Goal: Task Accomplishment & Management: Use online tool/utility

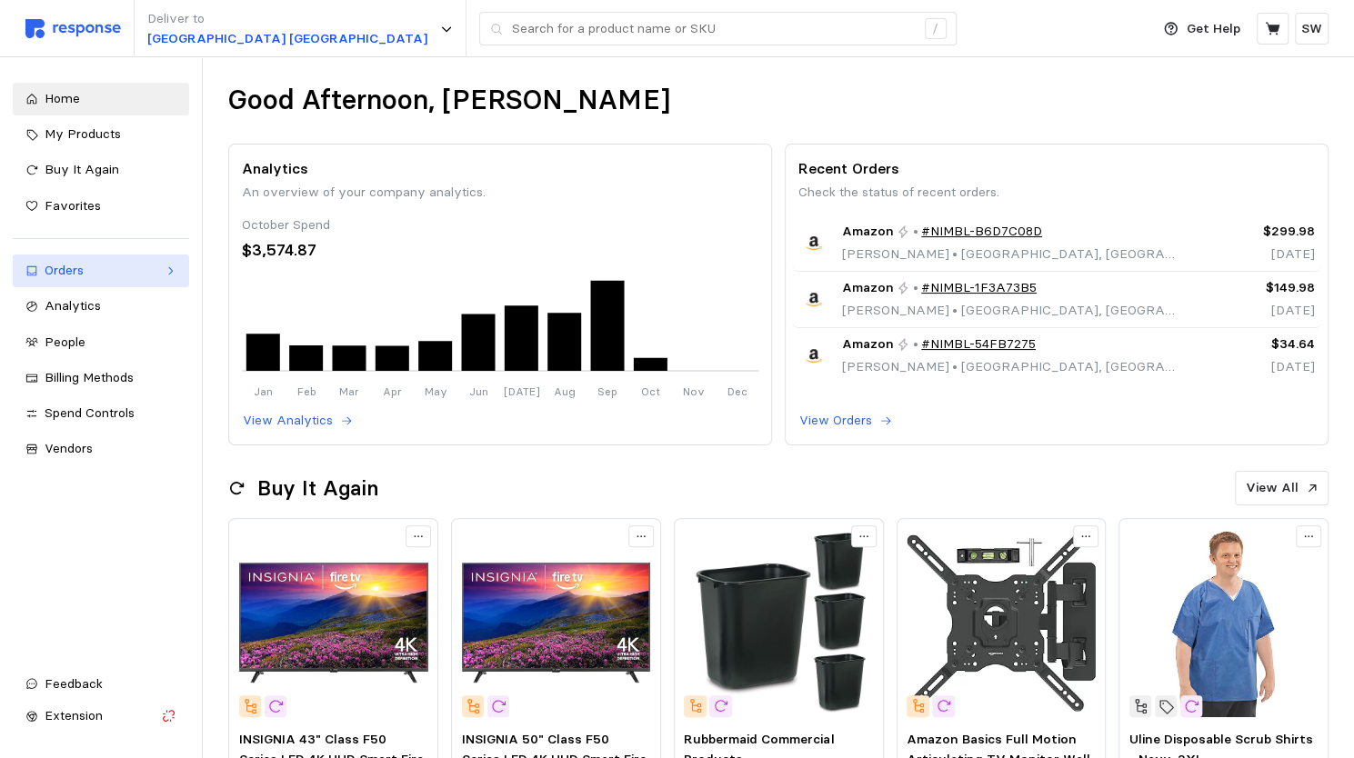
click at [99, 267] on div "Orders" at bounding box center [101, 271] width 113 height 20
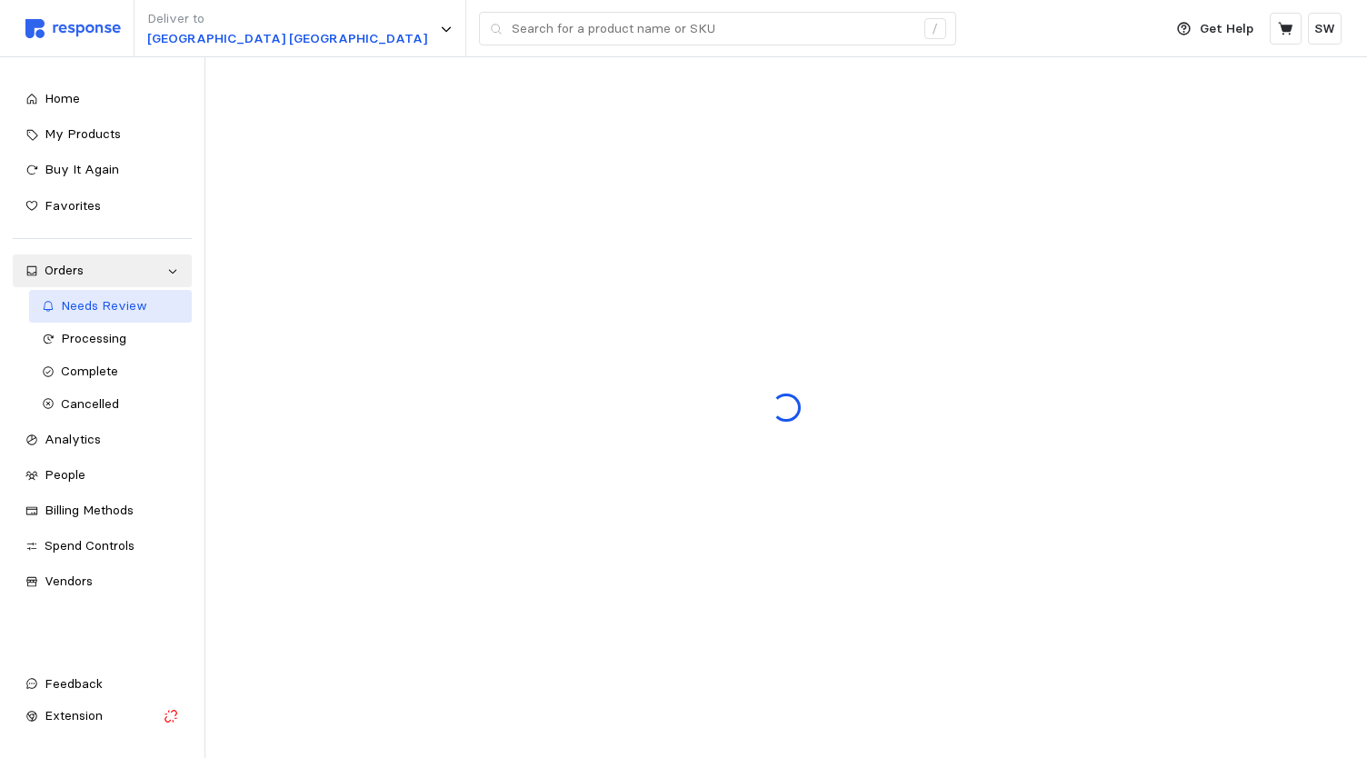
click at [95, 299] on span "Needs Review" at bounding box center [104, 305] width 86 height 16
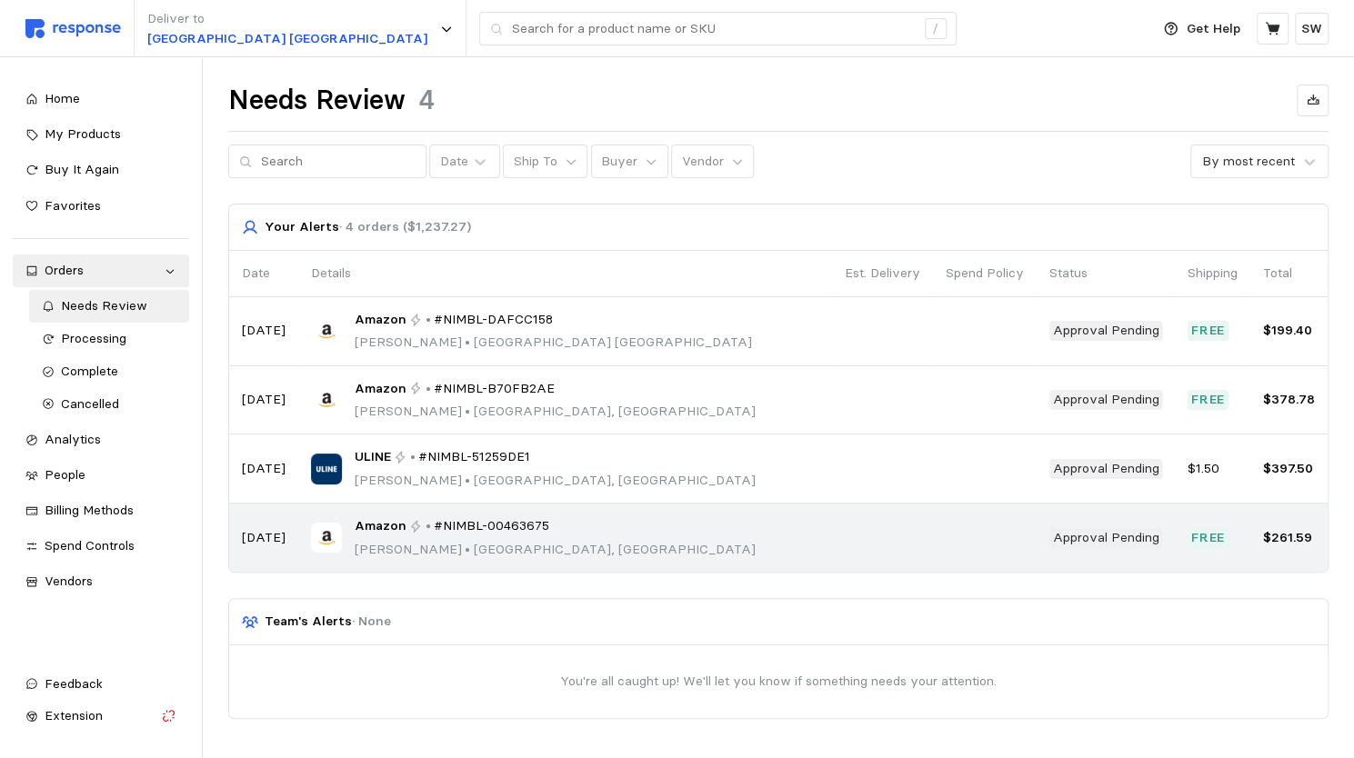
click at [571, 523] on div "Amazon • #NIMBL-00463675 [PERSON_NAME] • [GEOGRAPHIC_DATA], [GEOGRAPHIC_DATA]" at bounding box center [565, 537] width 508 height 43
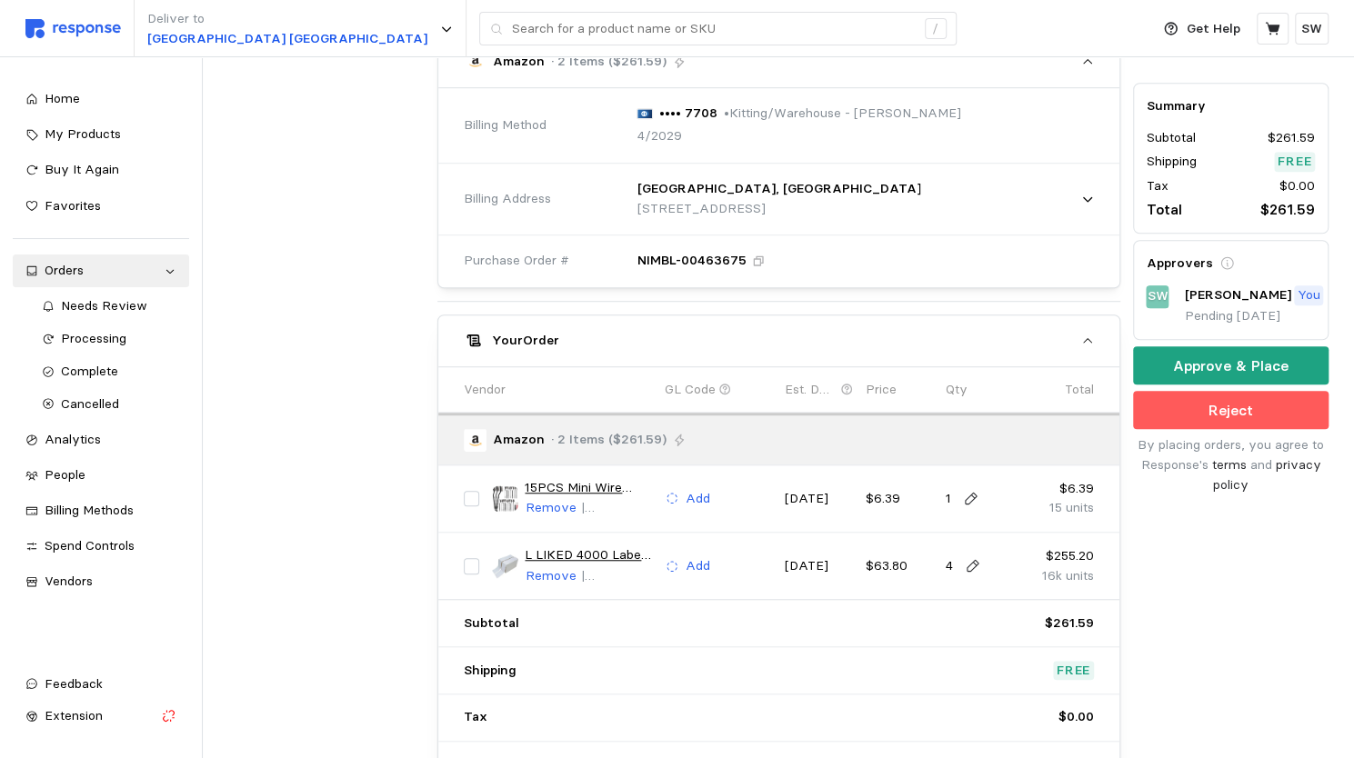
scroll to position [678, 0]
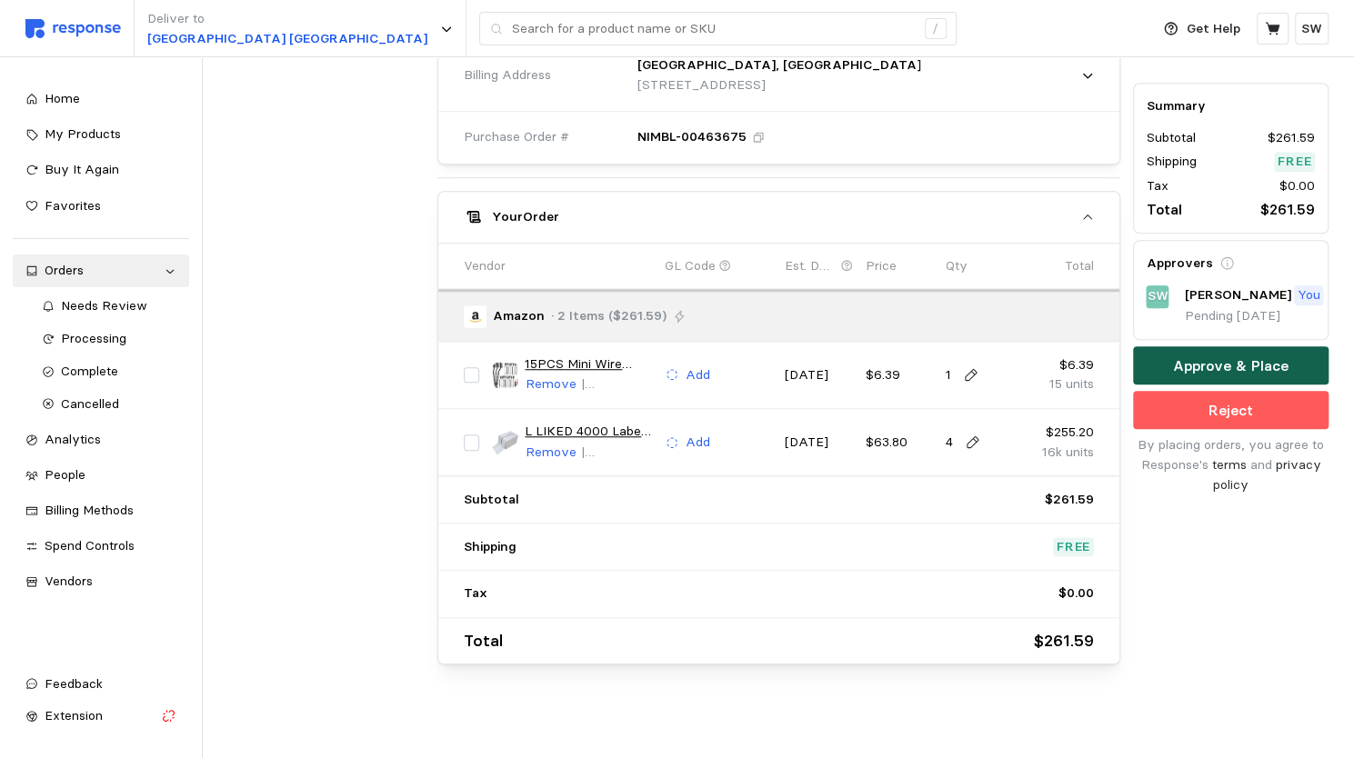
click at [1173, 355] on button "Approve & Place" at bounding box center [1230, 366] width 195 height 38
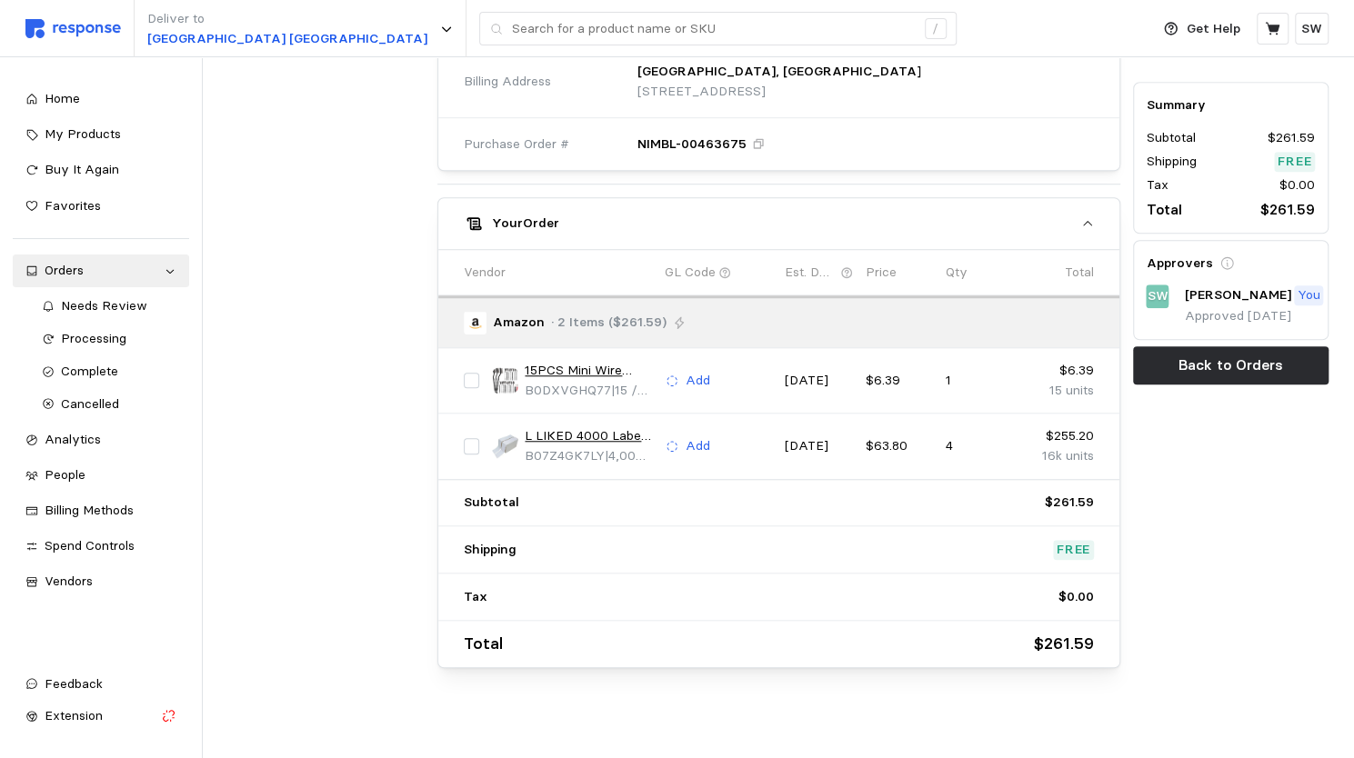
scroll to position [0, 0]
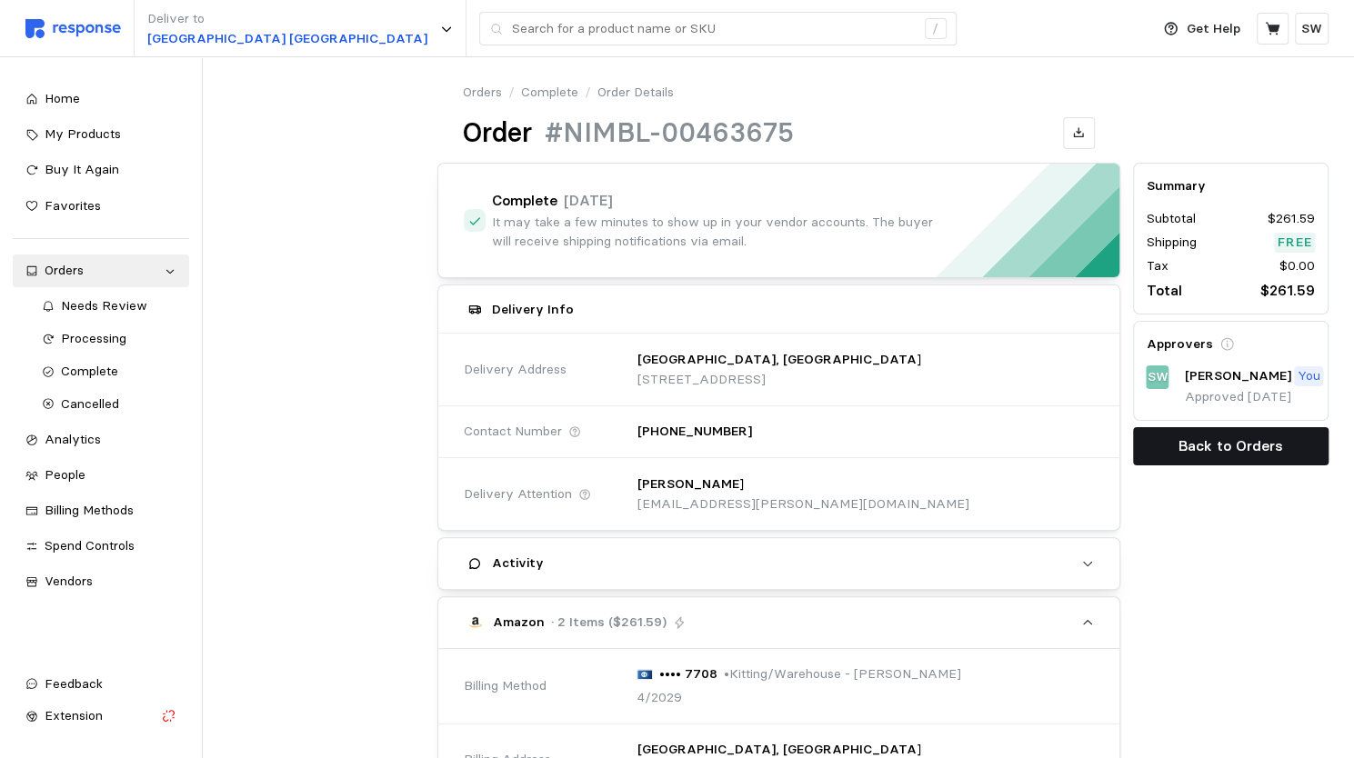
click at [1164, 439] on button "Back to Orders" at bounding box center [1230, 446] width 195 height 38
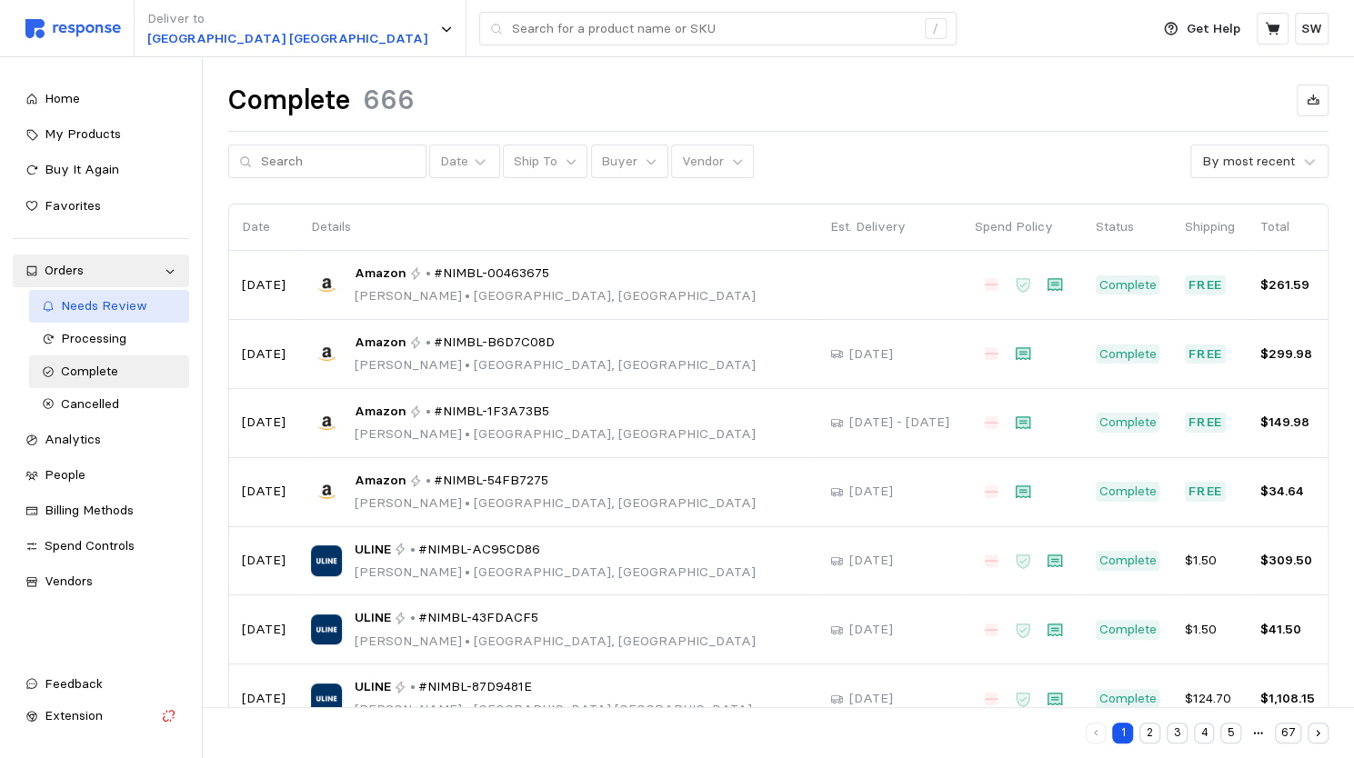
click at [122, 308] on span "Needs Review" at bounding box center [104, 305] width 86 height 16
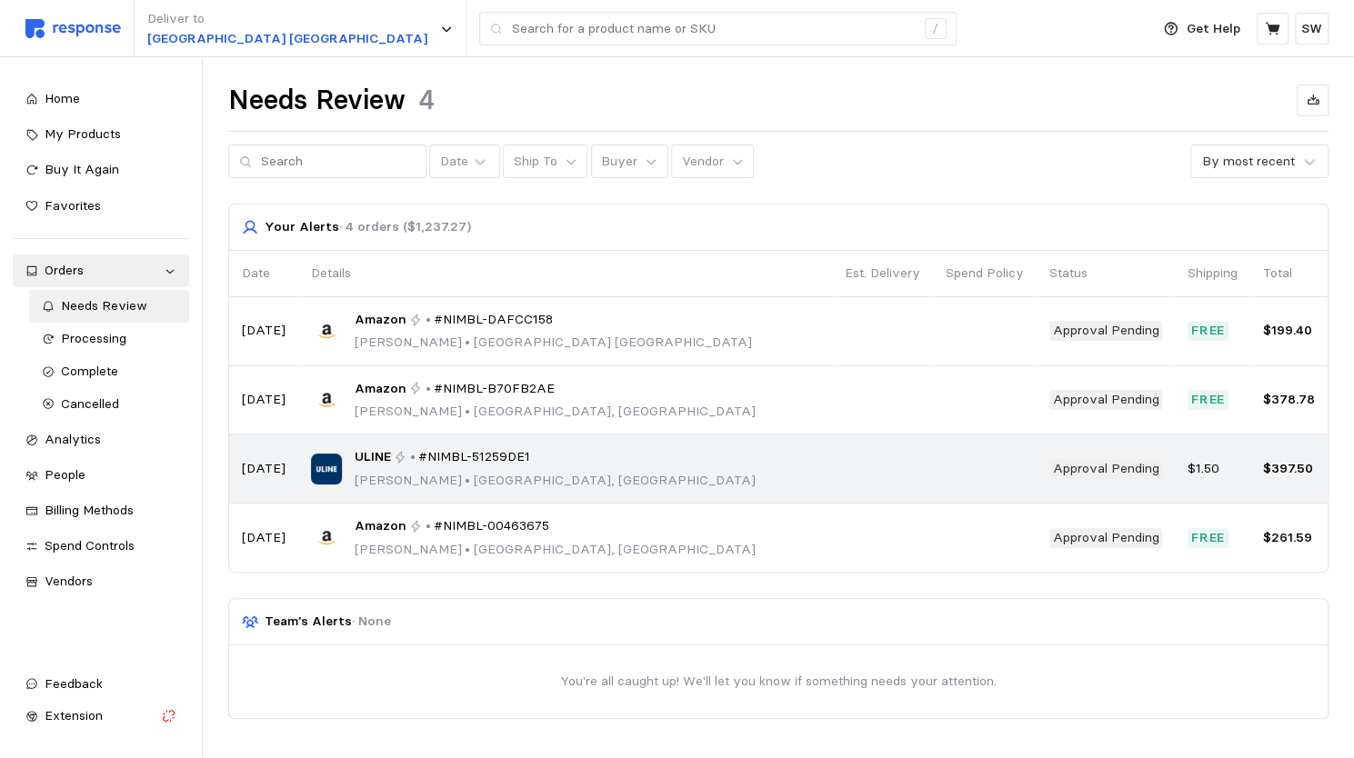
click at [425, 479] on p "[PERSON_NAME] • [GEOGRAPHIC_DATA], [GEOGRAPHIC_DATA]" at bounding box center [555, 481] width 401 height 20
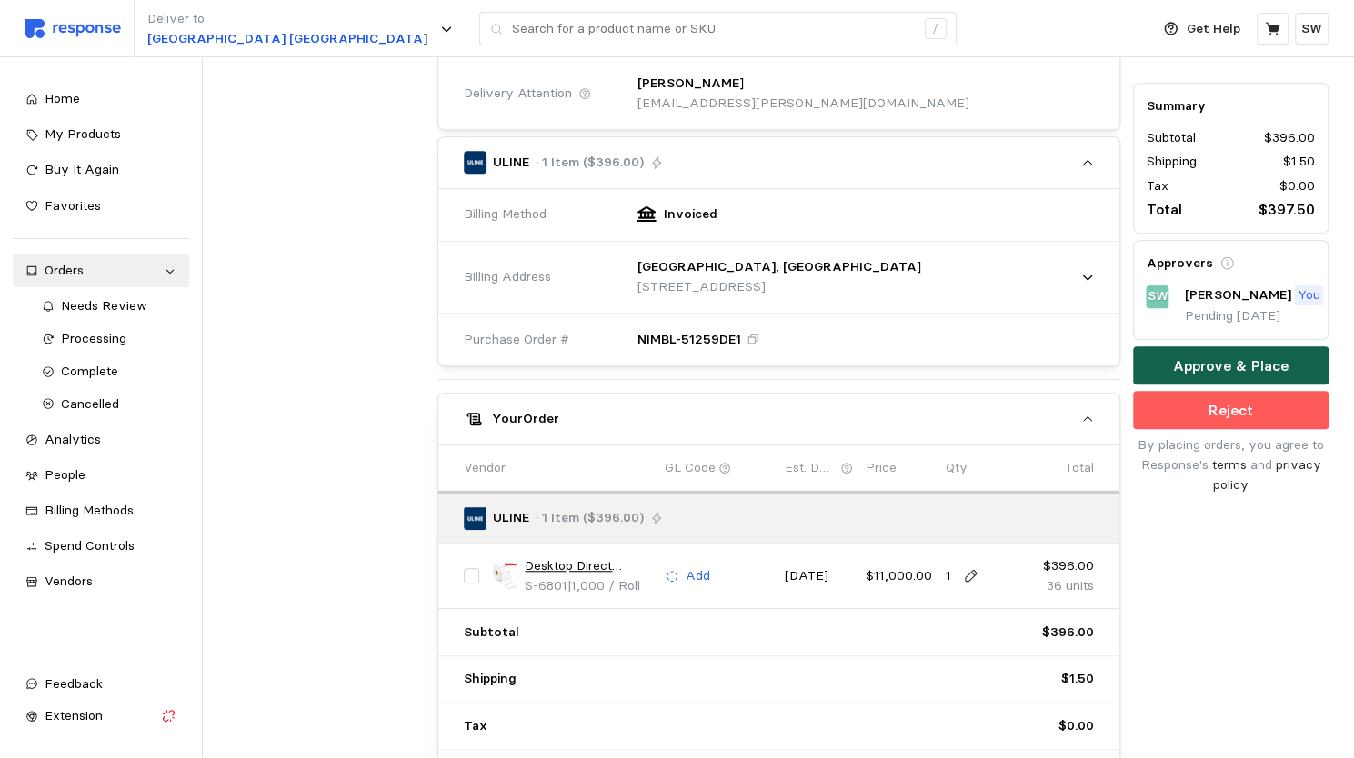
scroll to position [455, 0]
click at [1218, 357] on p "Approve & Place" at bounding box center [1230, 366] width 115 height 23
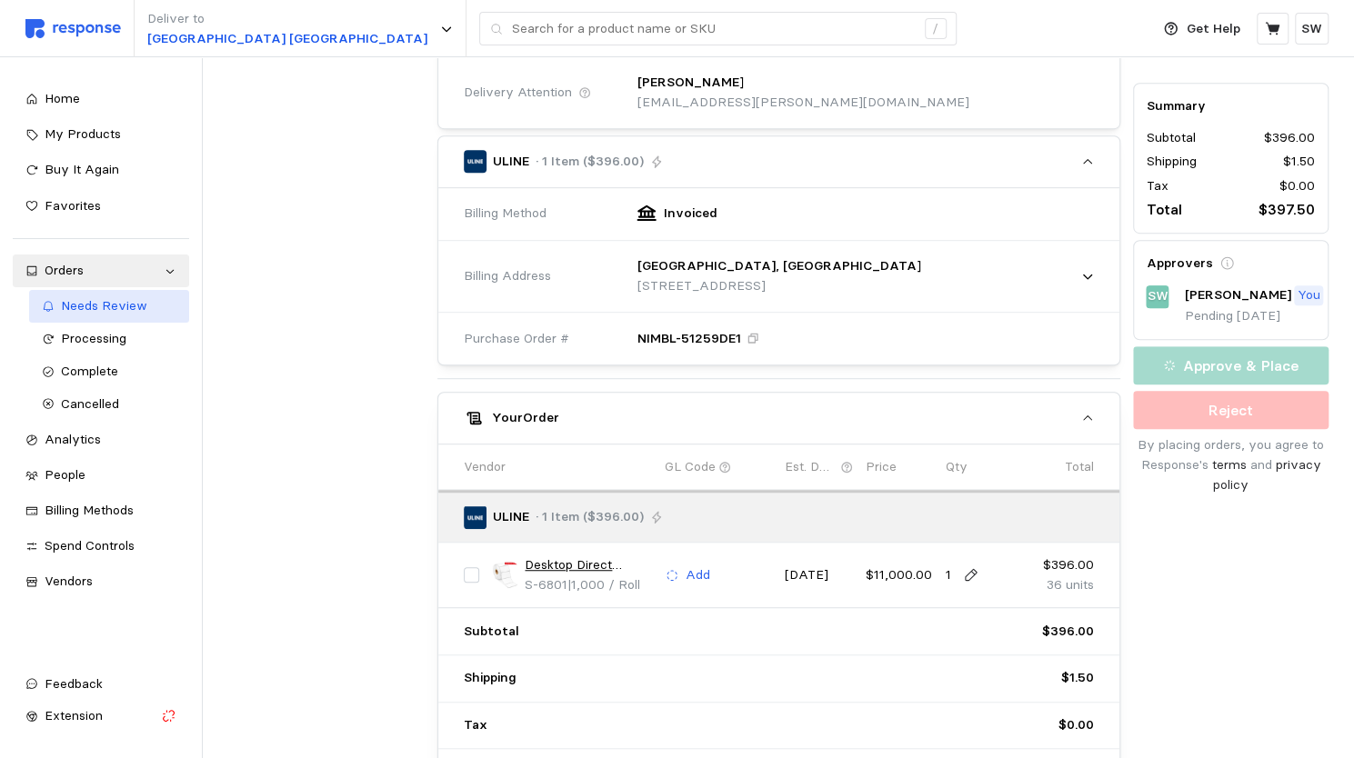
scroll to position [0, 0]
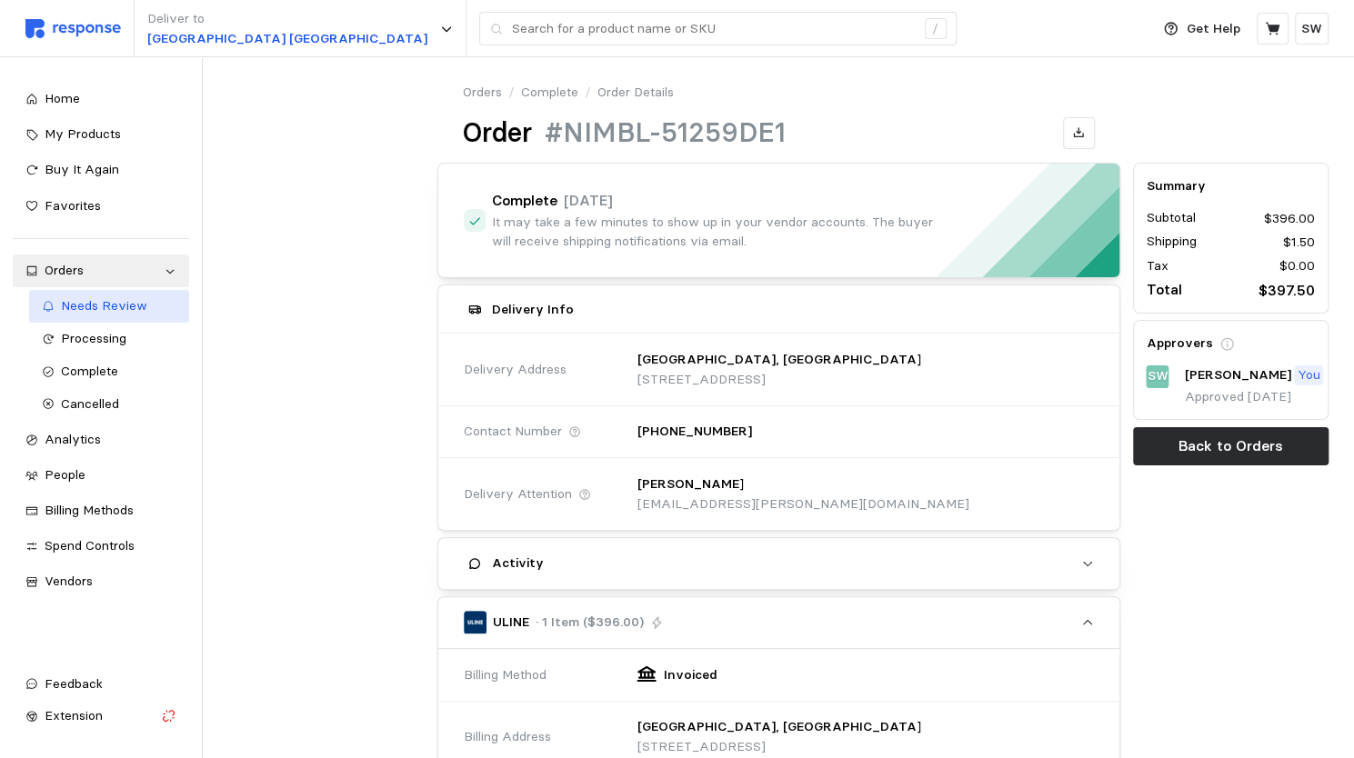
click at [68, 305] on span "Needs Review" at bounding box center [104, 305] width 86 height 16
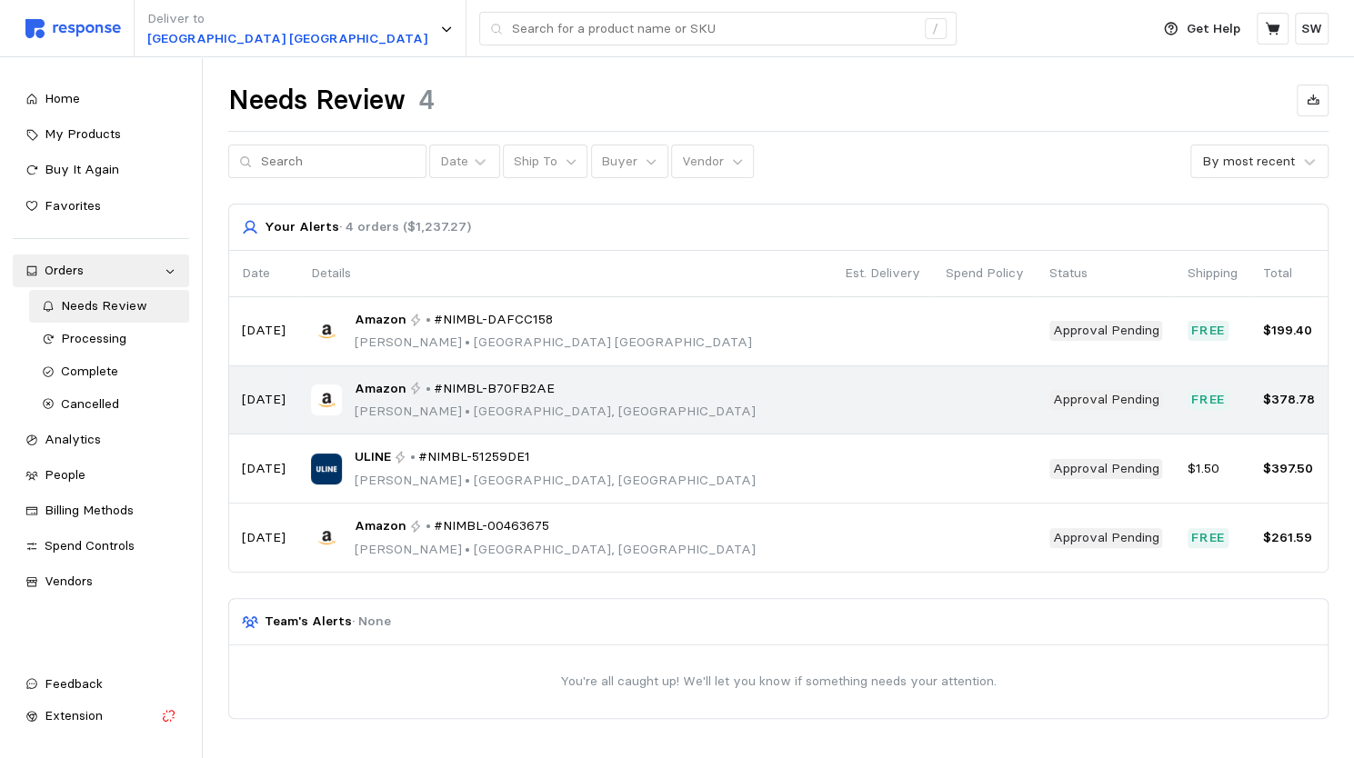
click at [415, 383] on div "Amazon • #NIMBL-B70FB2AE" at bounding box center [555, 389] width 401 height 20
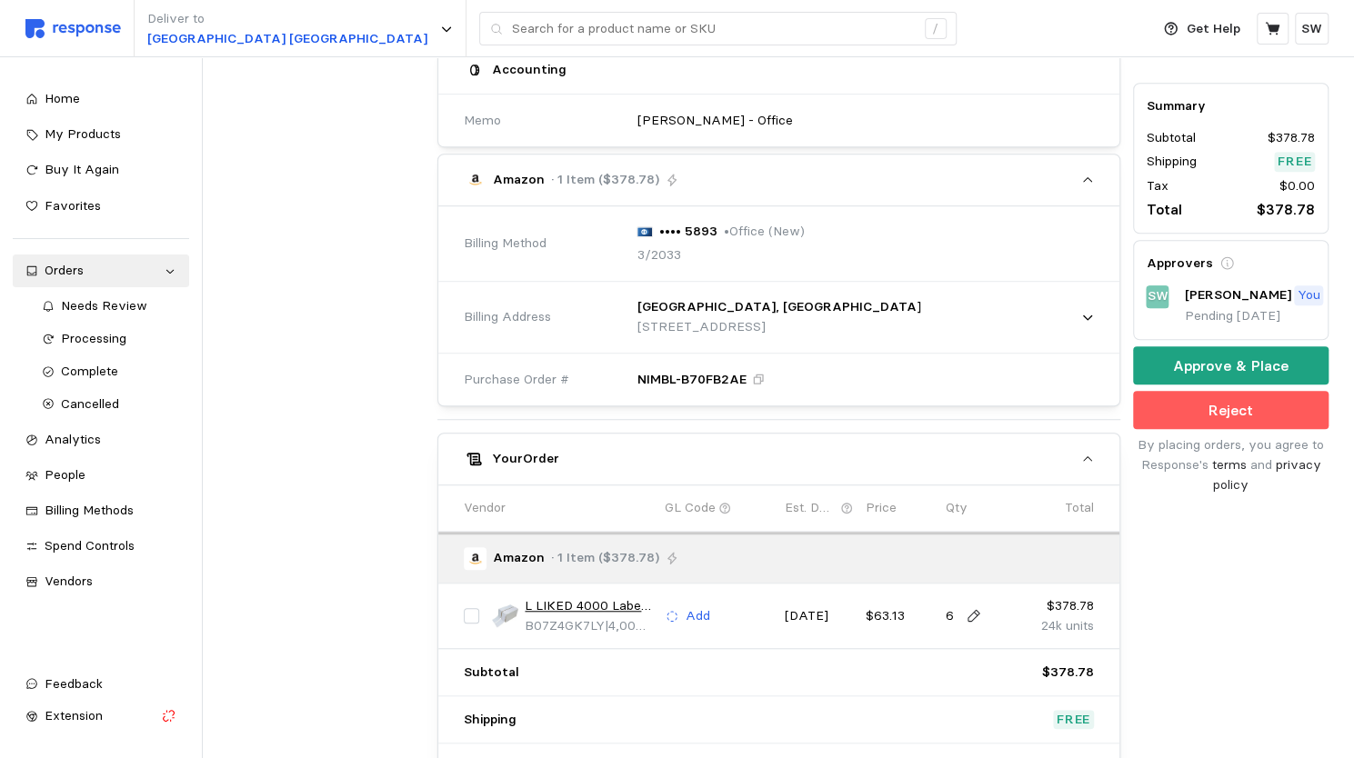
scroll to position [546, 0]
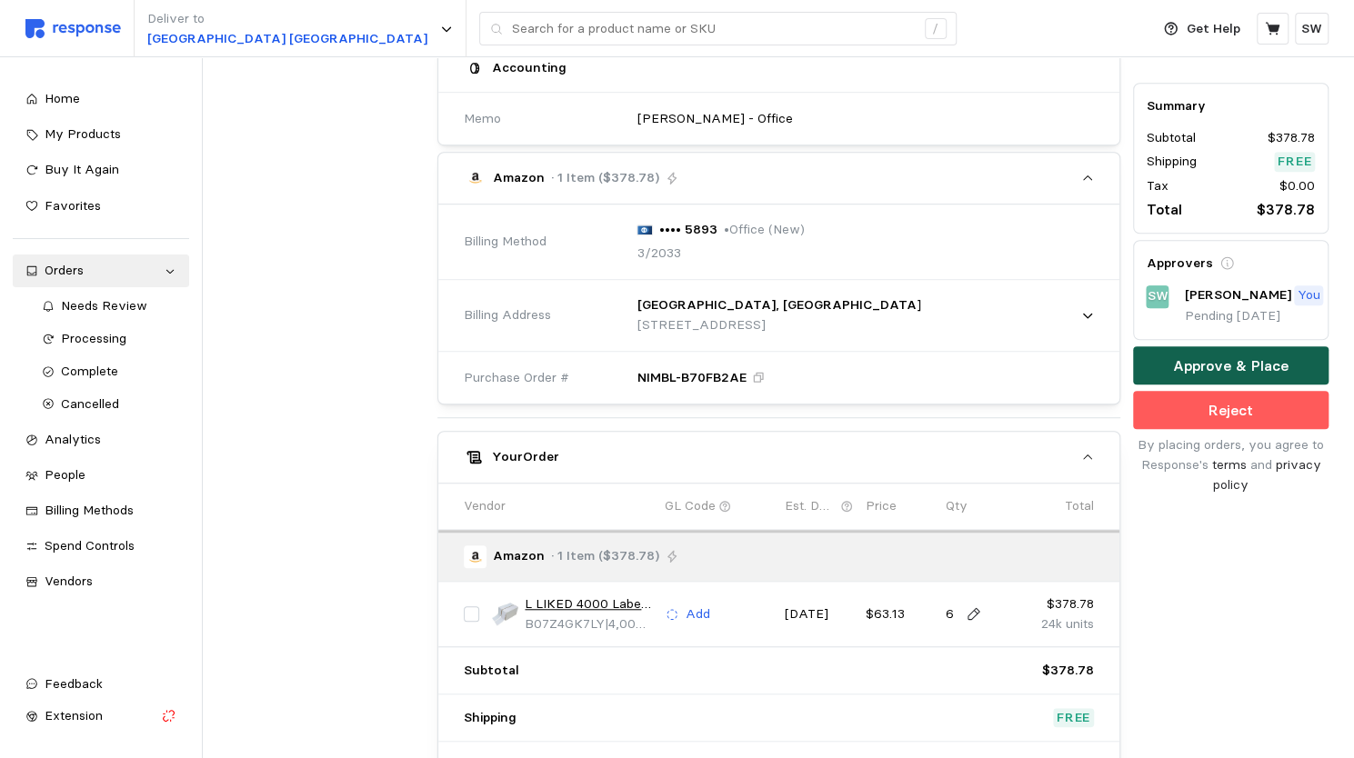
click at [1190, 366] on p "Approve & Place" at bounding box center [1230, 366] width 115 height 23
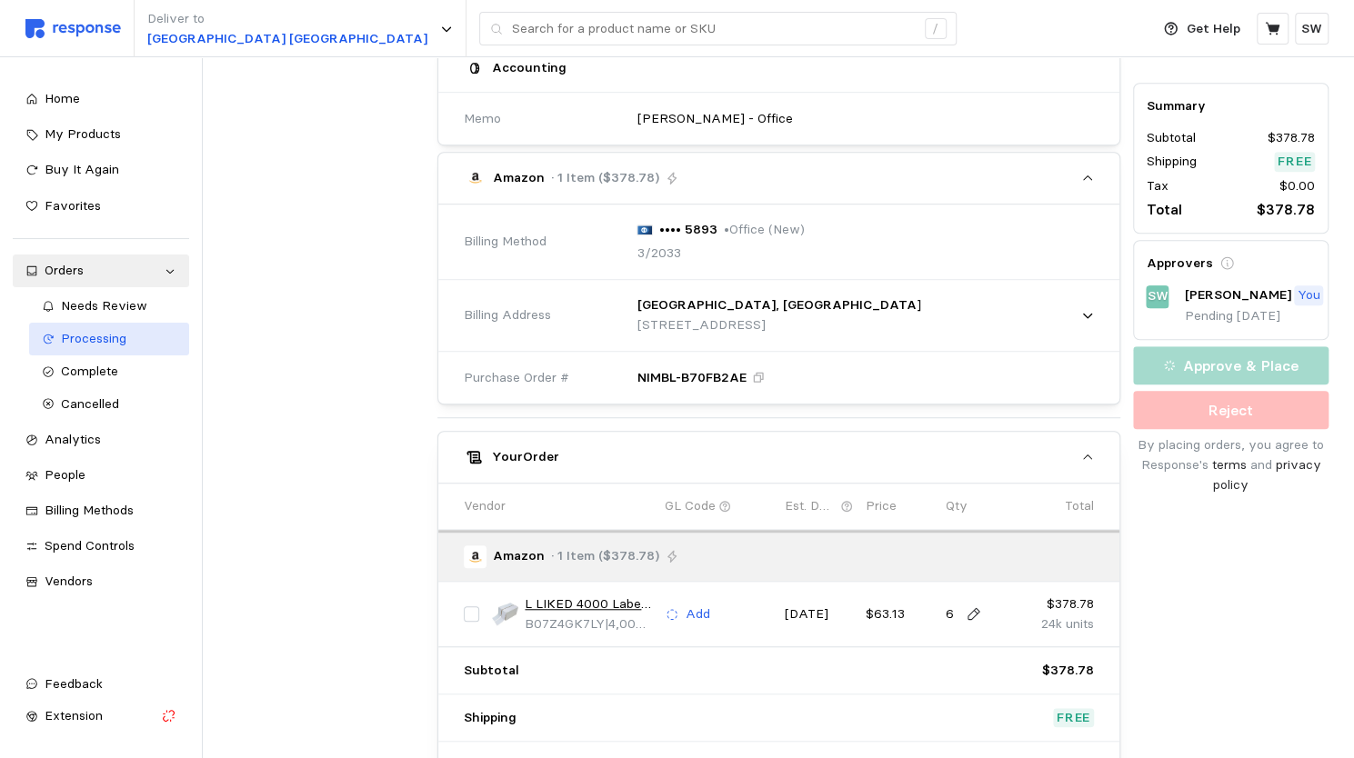
scroll to position [0, 0]
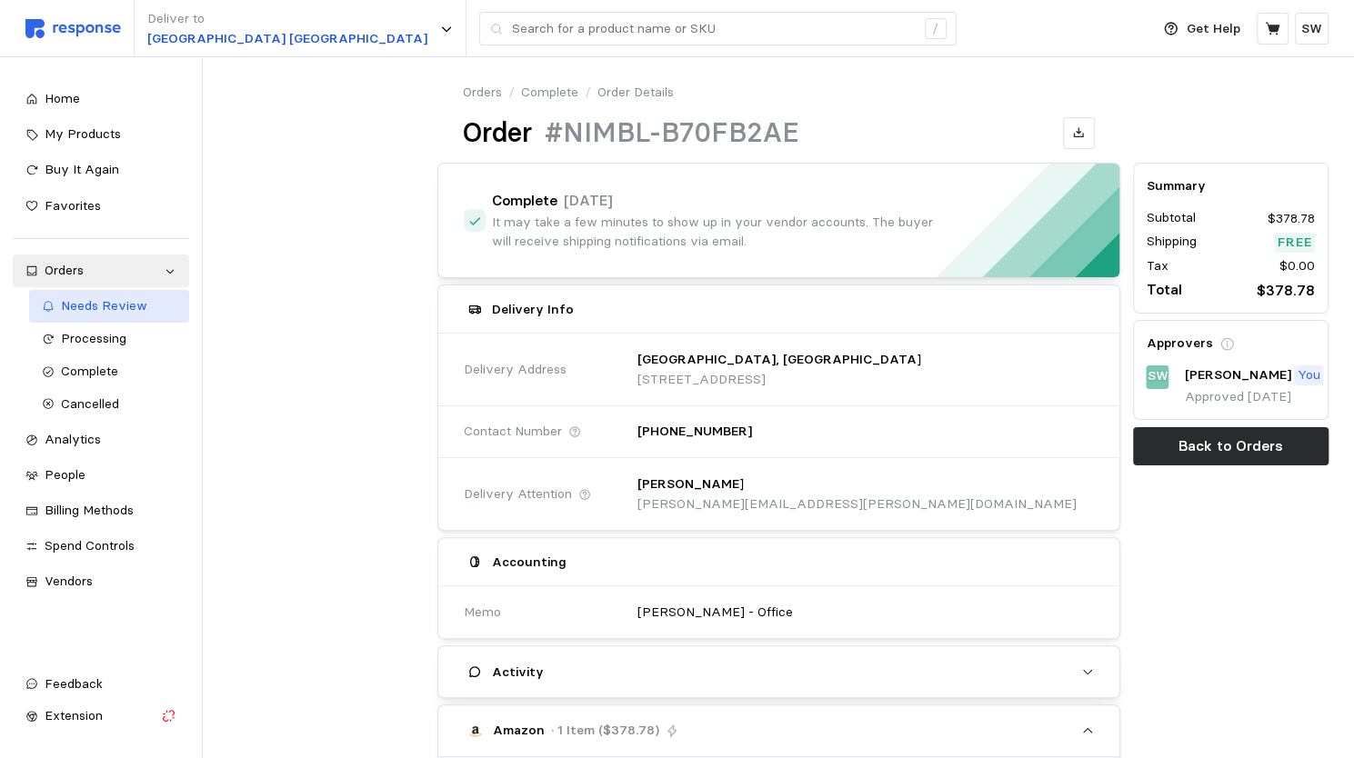
click at [80, 302] on span "Needs Review" at bounding box center [104, 305] width 86 height 16
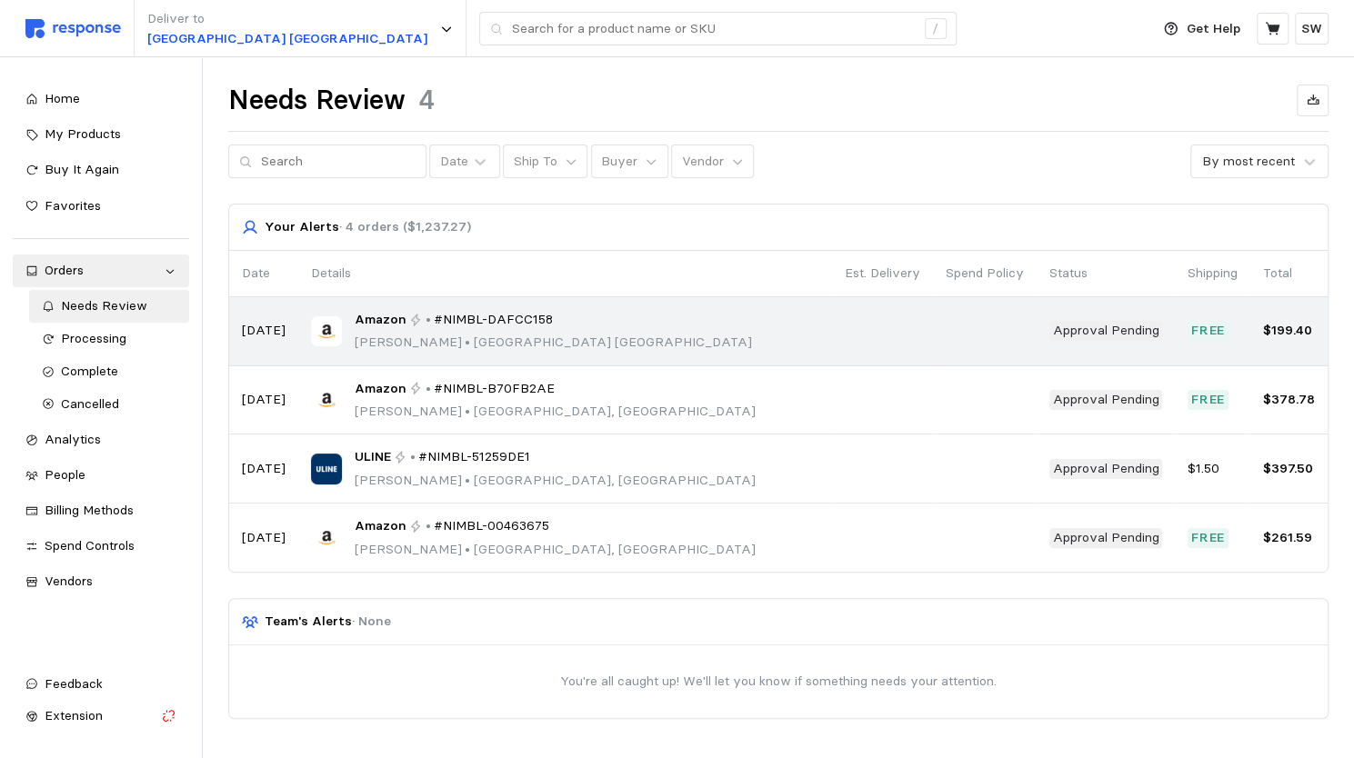
click at [542, 341] on div "Amazon • #NIMBL-DAFCC158 [PERSON_NAME] • [GEOGRAPHIC_DATA]" at bounding box center [565, 331] width 508 height 43
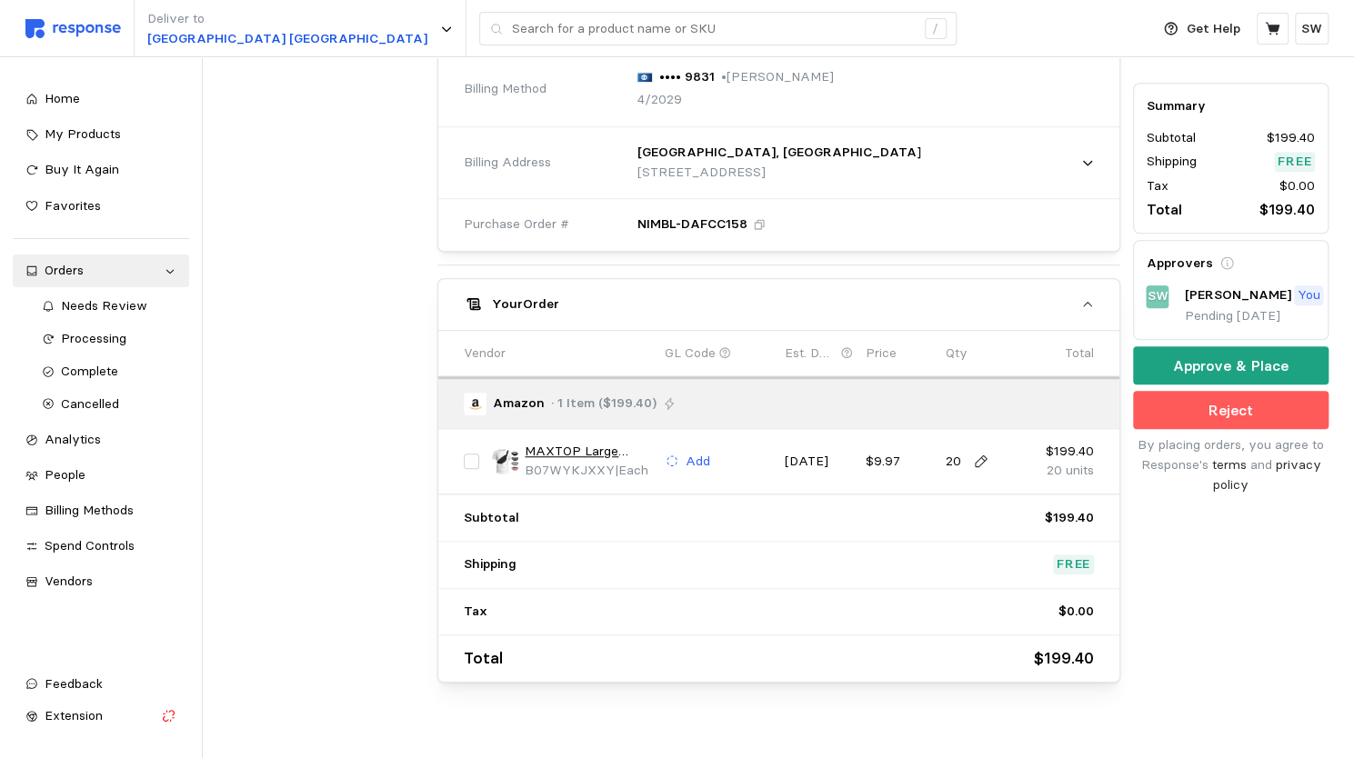
scroll to position [593, 0]
click at [1165, 361] on button "Approve & Place" at bounding box center [1230, 366] width 195 height 38
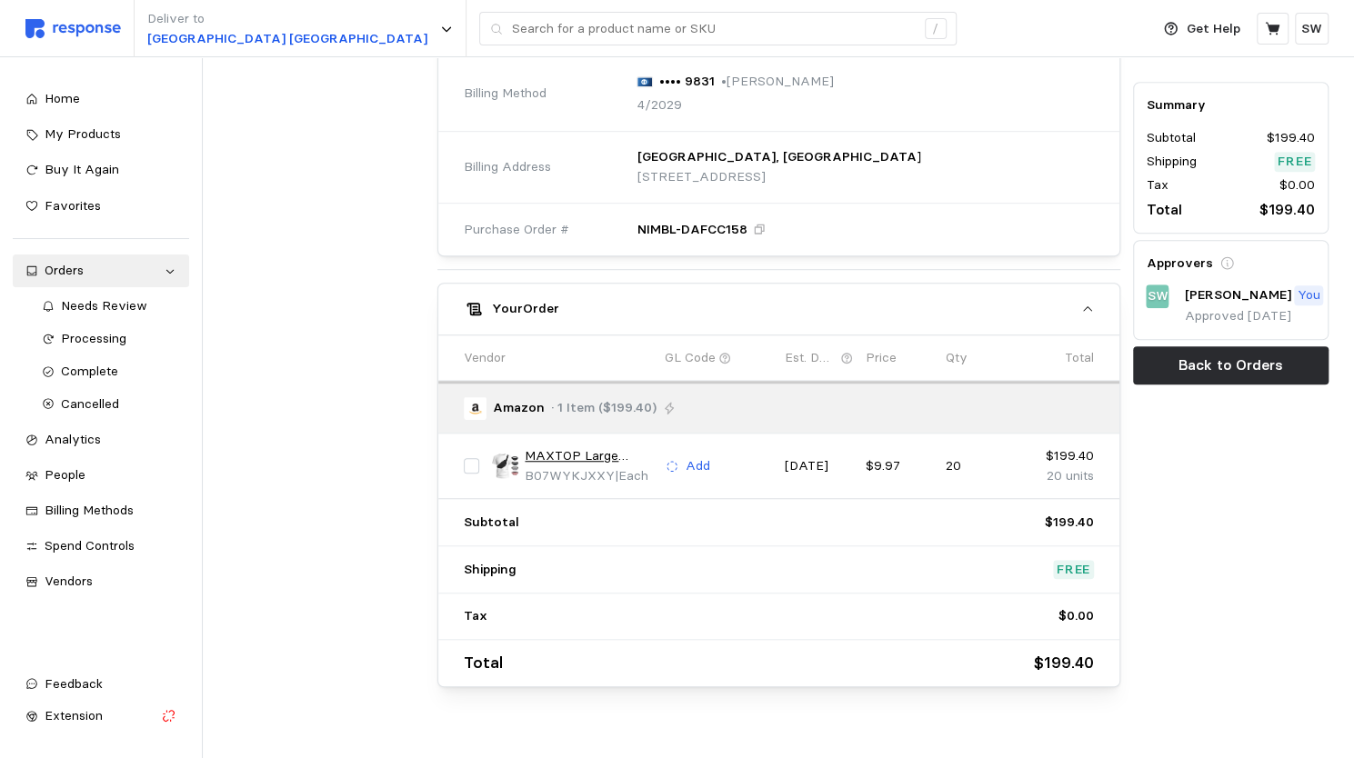
scroll to position [0, 0]
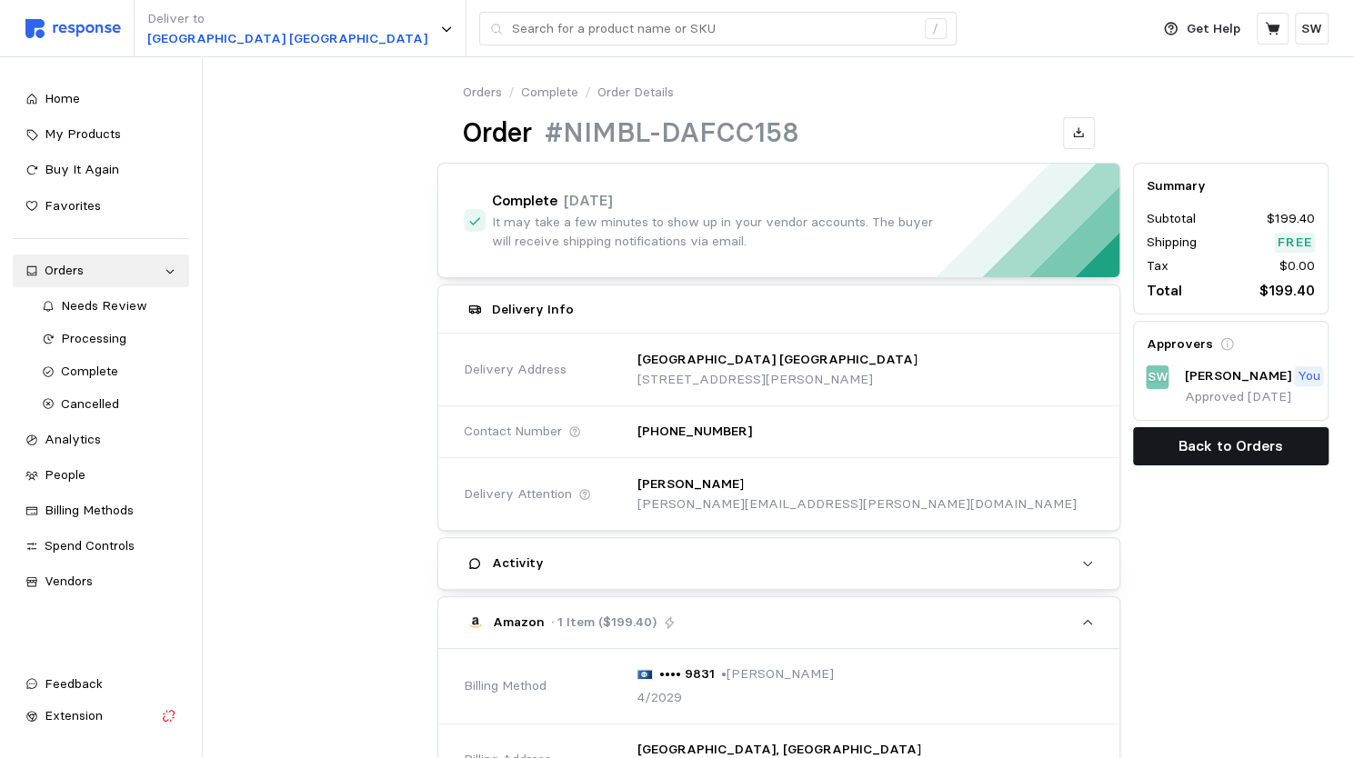
click at [1176, 462] on button "Back to Orders" at bounding box center [1230, 446] width 195 height 38
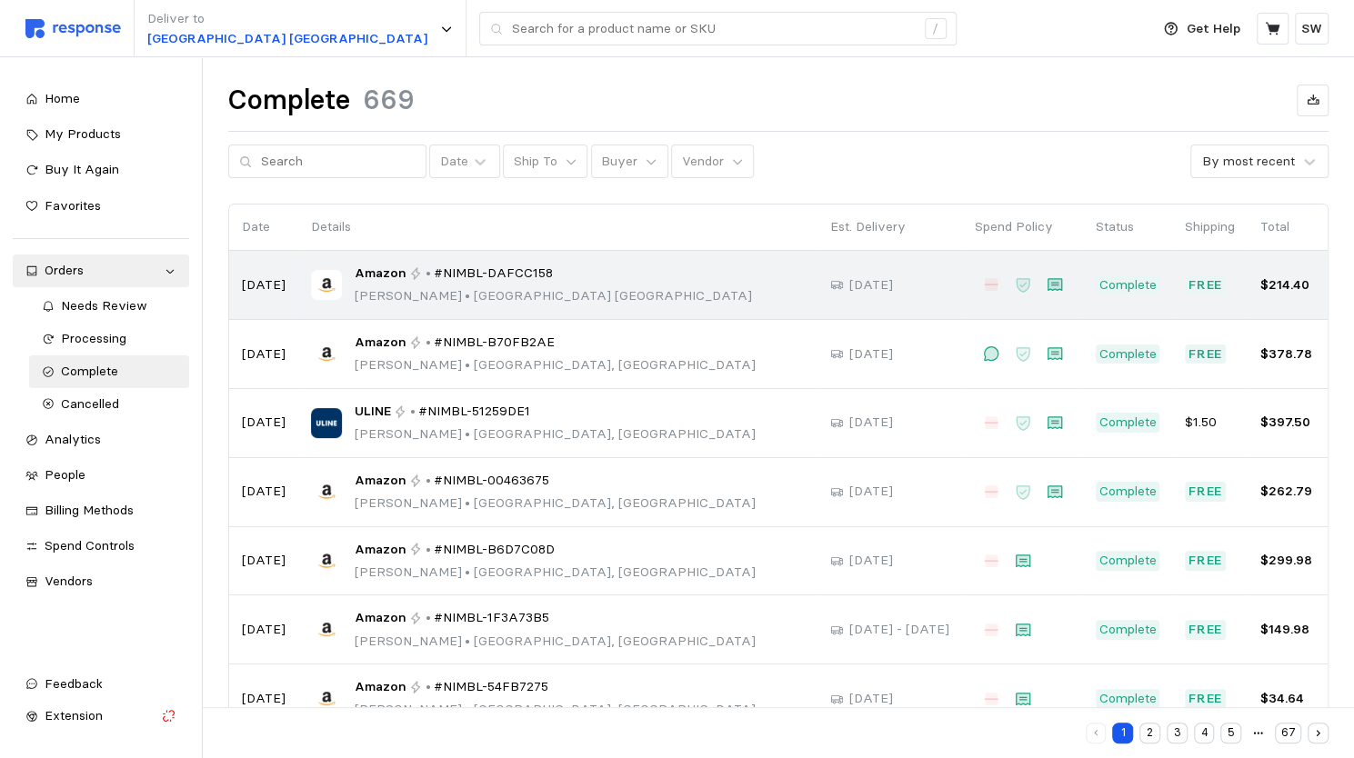
click at [561, 301] on div "Amazon • #NIMBL-DAFCC158 [PERSON_NAME] • [GEOGRAPHIC_DATA]" at bounding box center [558, 285] width 494 height 43
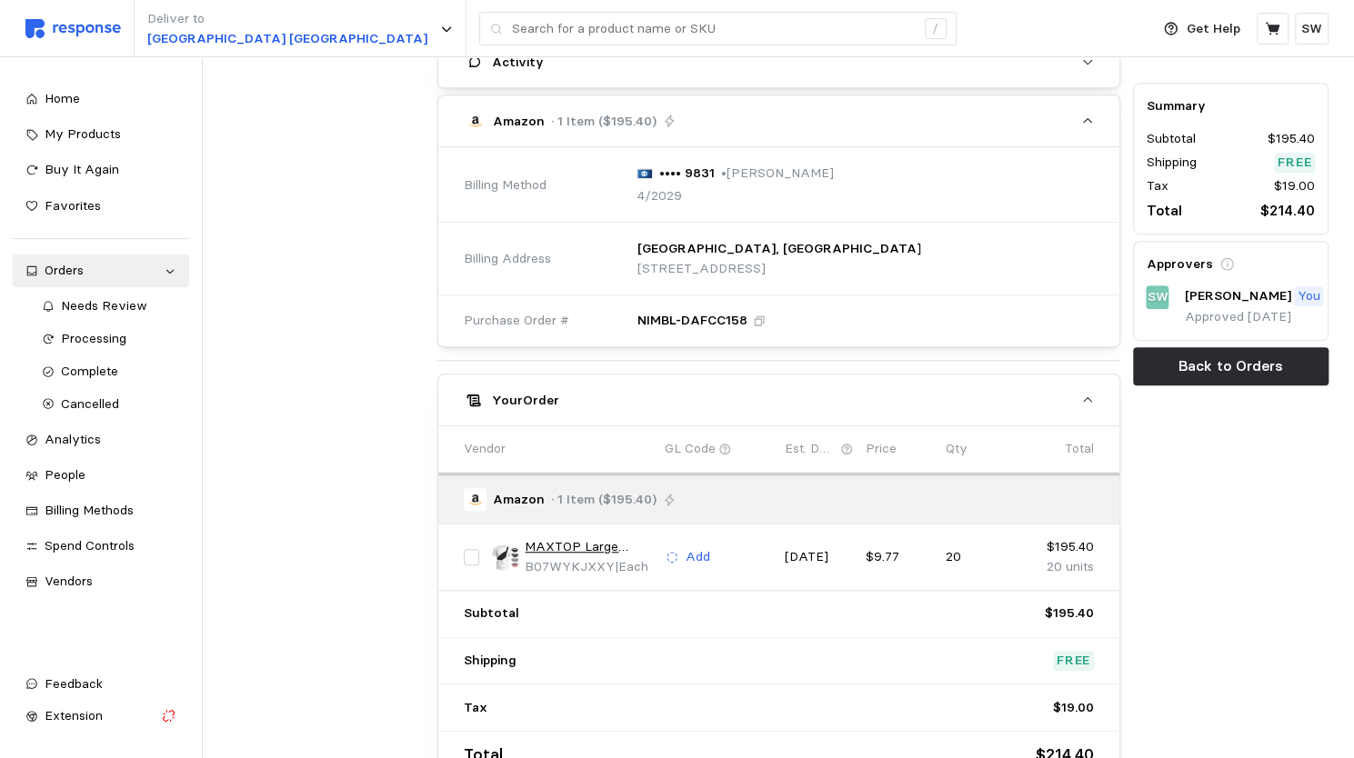
scroll to position [416, 0]
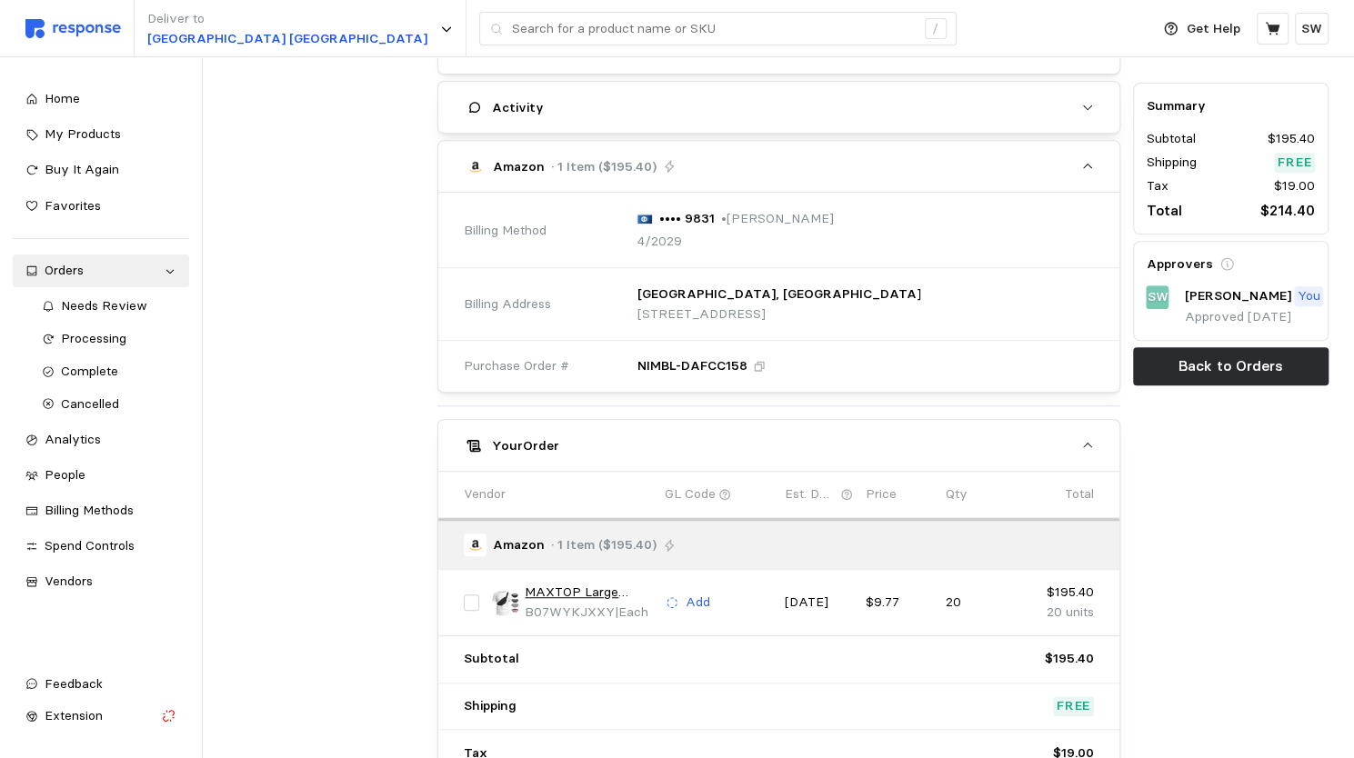
click at [473, 448] on icon "button" at bounding box center [474, 446] width 16 height 16
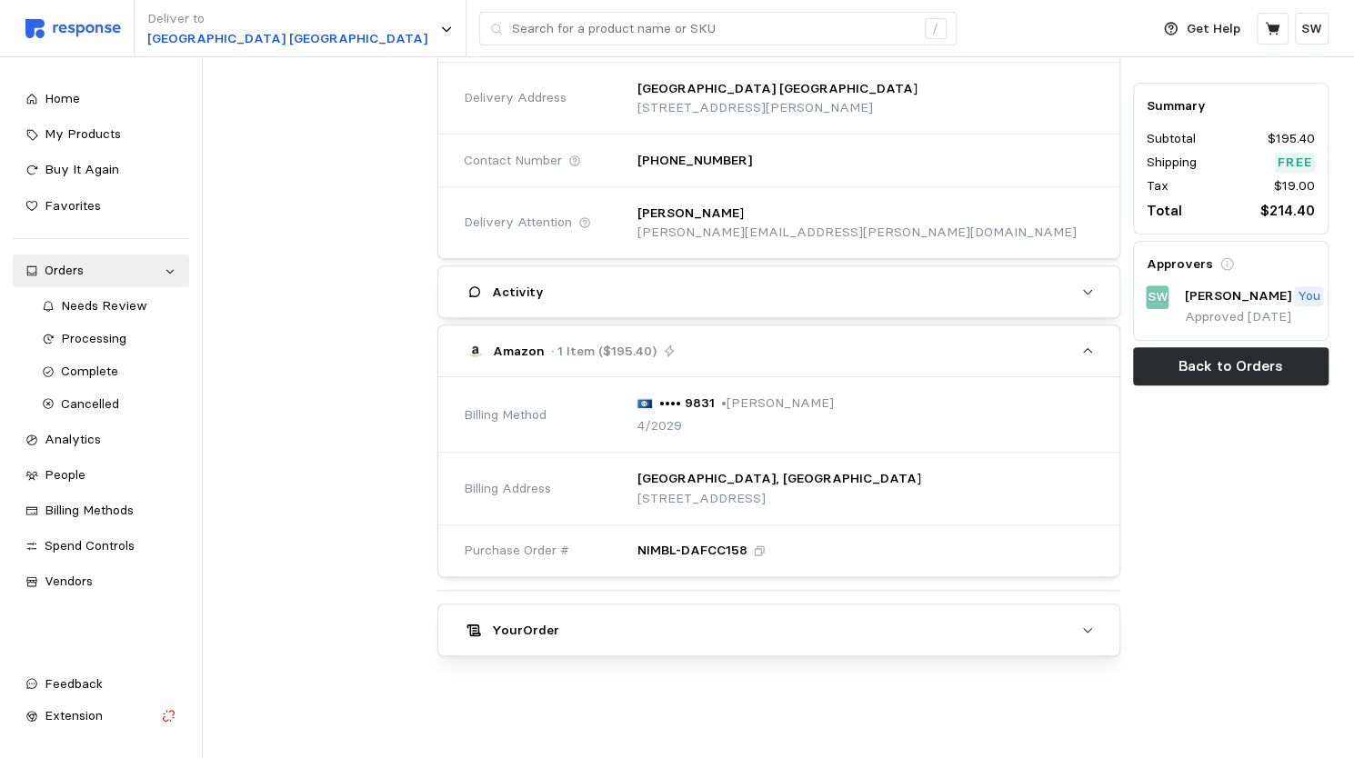
scroll to position [227, 0]
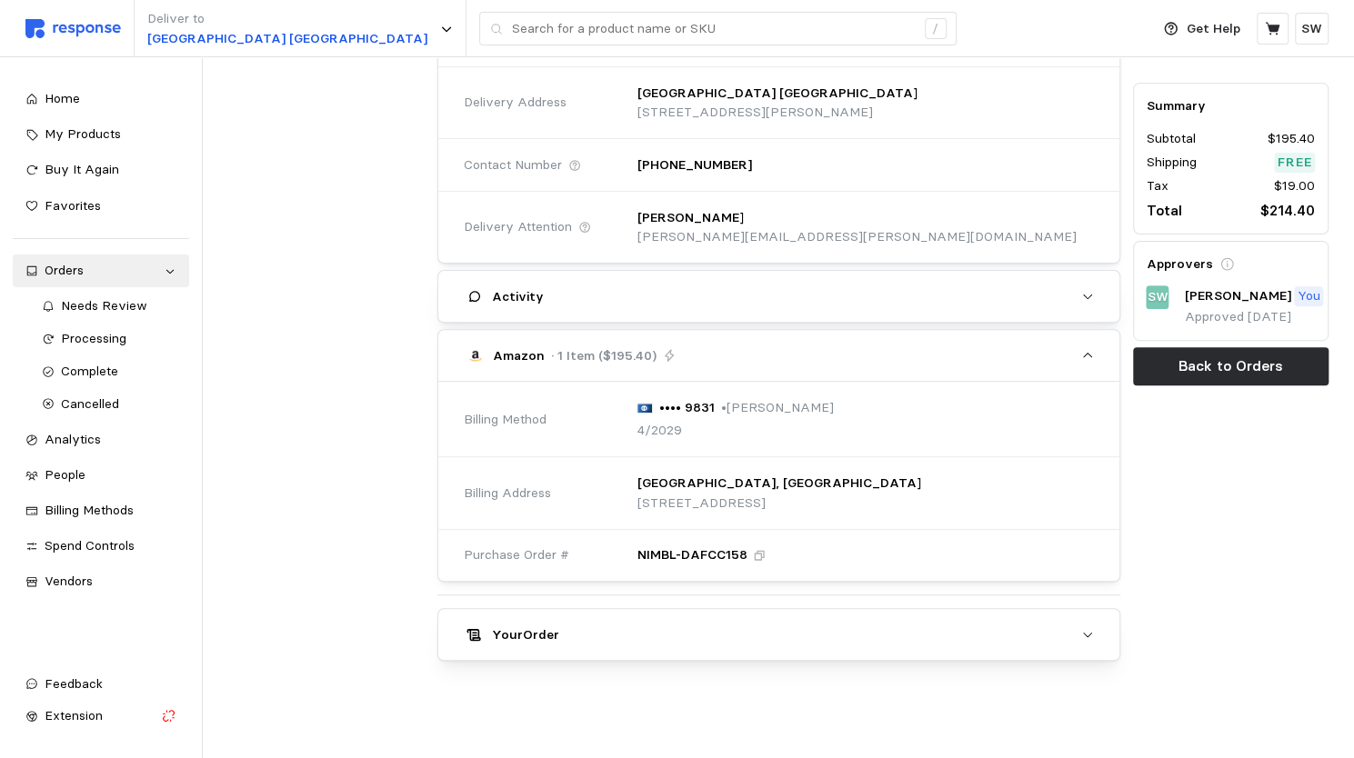
click at [646, 648] on button "Your Order" at bounding box center [778, 634] width 681 height 51
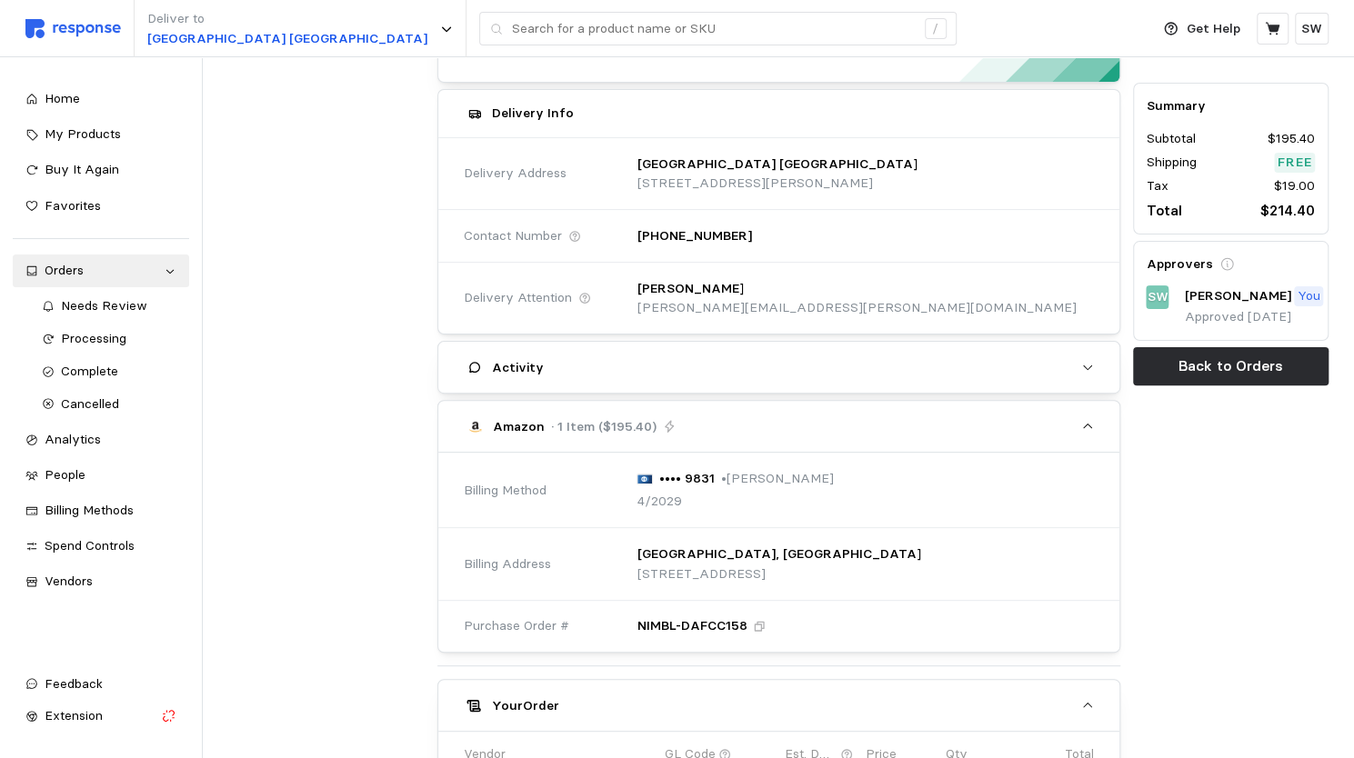
scroll to position [156, 0]
